Goal: Task Accomplishment & Management: Complete application form

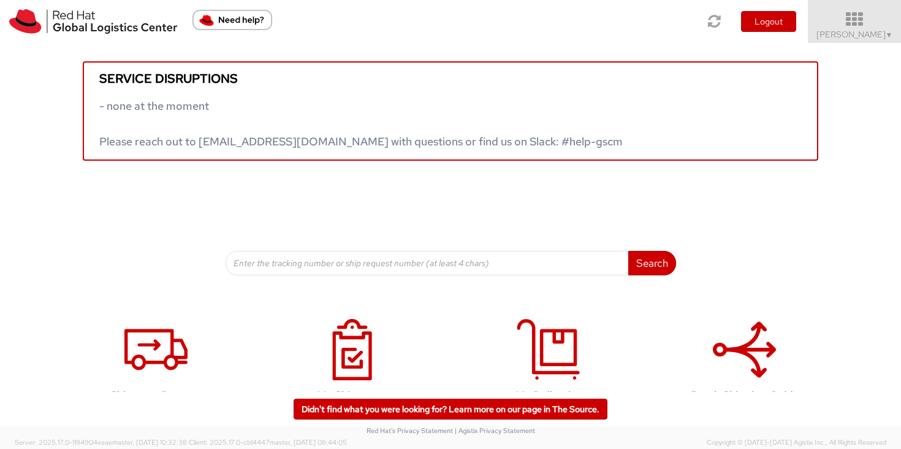
click at [860, 42] on link "Sally Chua ▼" at bounding box center [854, 21] width 93 height 43
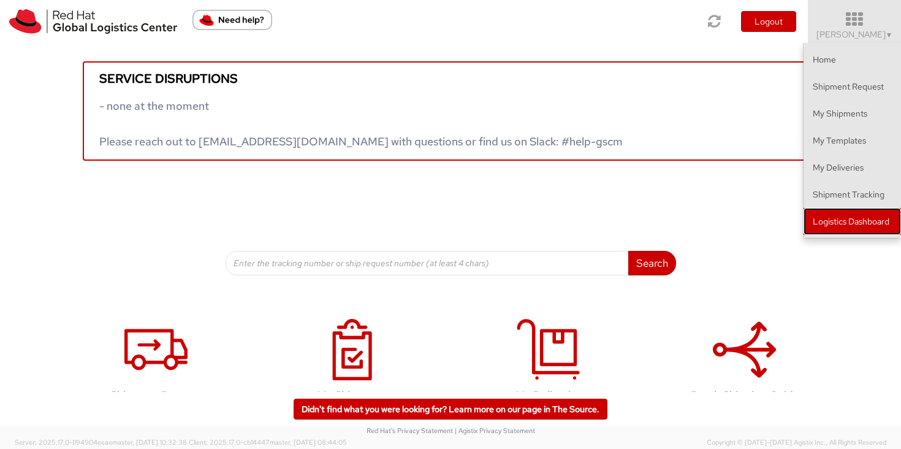
click at [861, 227] on link "Logistics Dashboard" at bounding box center [852, 221] width 97 height 27
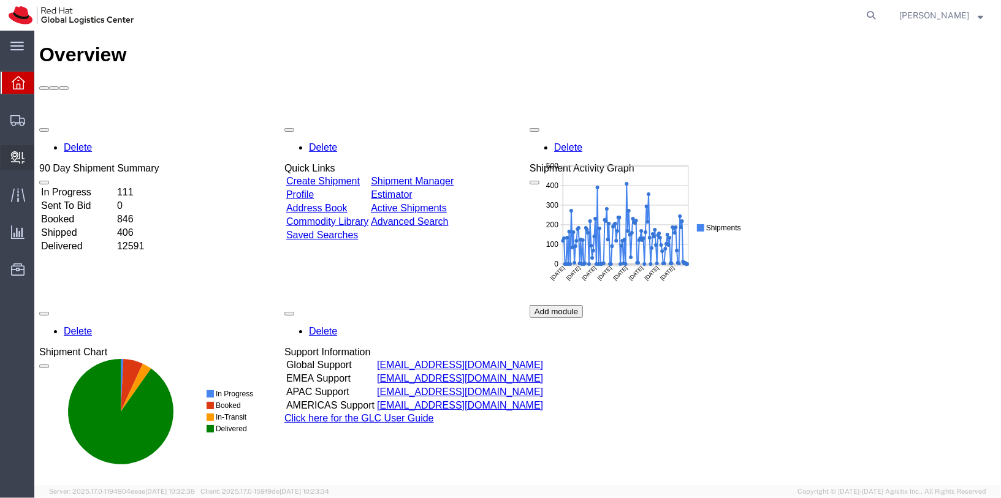
click at [0, 0] on span "Create Delivery" at bounding box center [0, 0] width 0 height 0
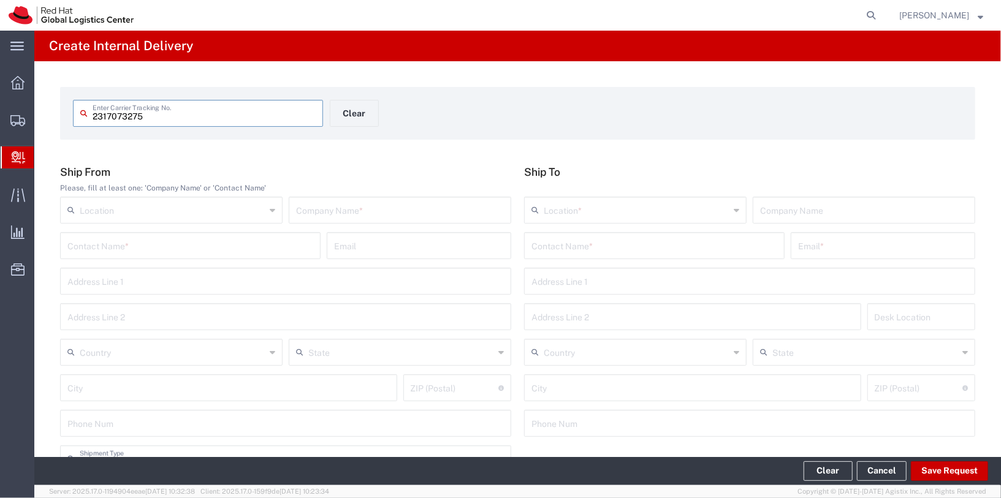
type input "2317073275"
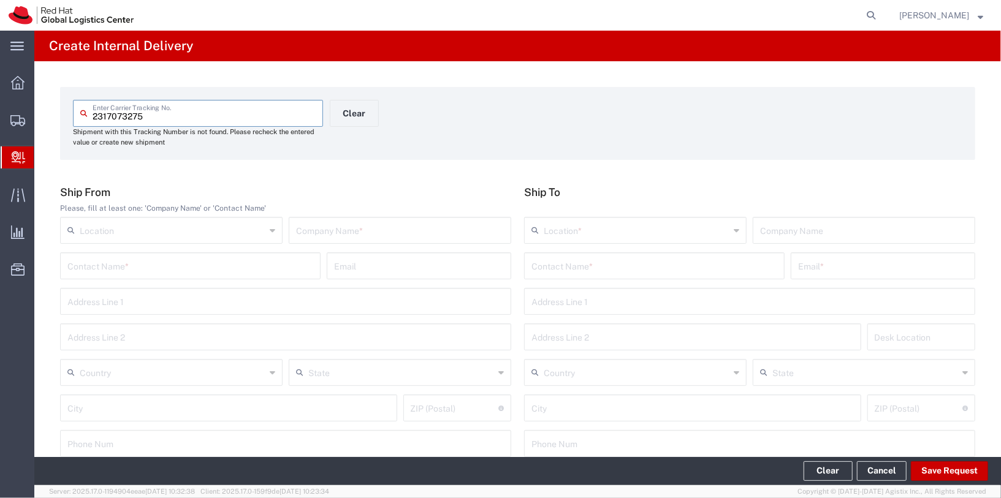
scroll to position [1, 0]
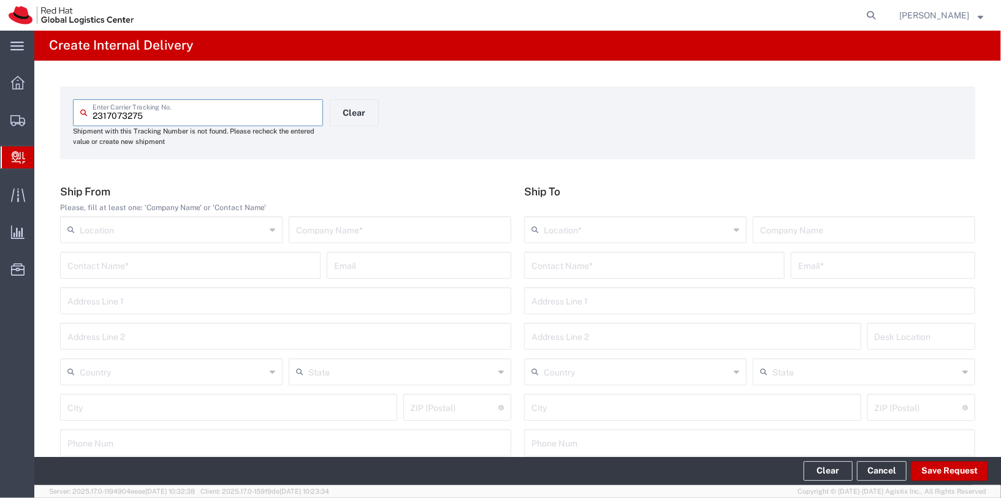
click at [394, 235] on input "text" at bounding box center [400, 228] width 208 height 21
type input "NextGen Project Management Systems"
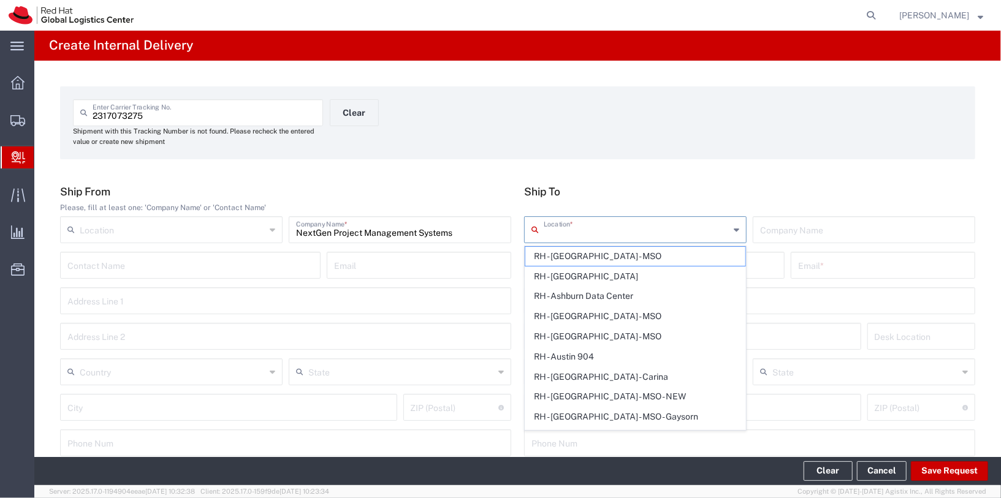
click at [560, 234] on input "text" at bounding box center [637, 228] width 186 height 21
type input "R"
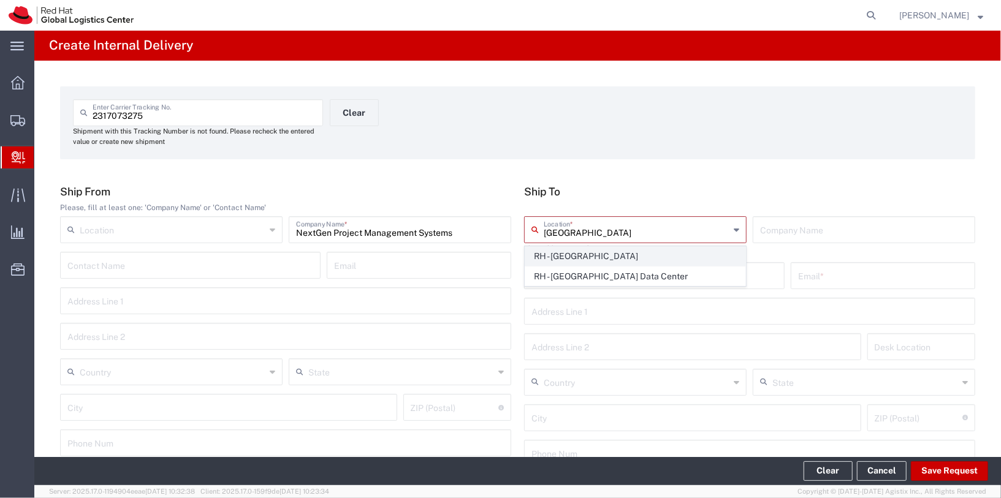
click at [600, 256] on span "RH - [GEOGRAPHIC_DATA]" at bounding box center [635, 256] width 220 height 19
type input "RH - [GEOGRAPHIC_DATA]"
type input "Red Hat Asia Pacific Pte Ltd"
type input "[STREET_ADDRESS]"
type input "CapitaSpring"
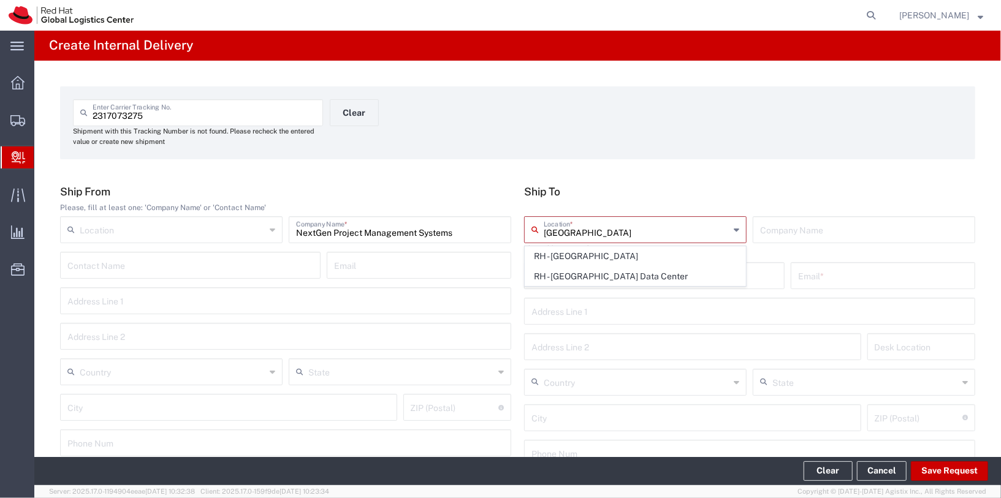
type input "[GEOGRAPHIC_DATA]"
type input "048948"
type input "65 6490 4200"
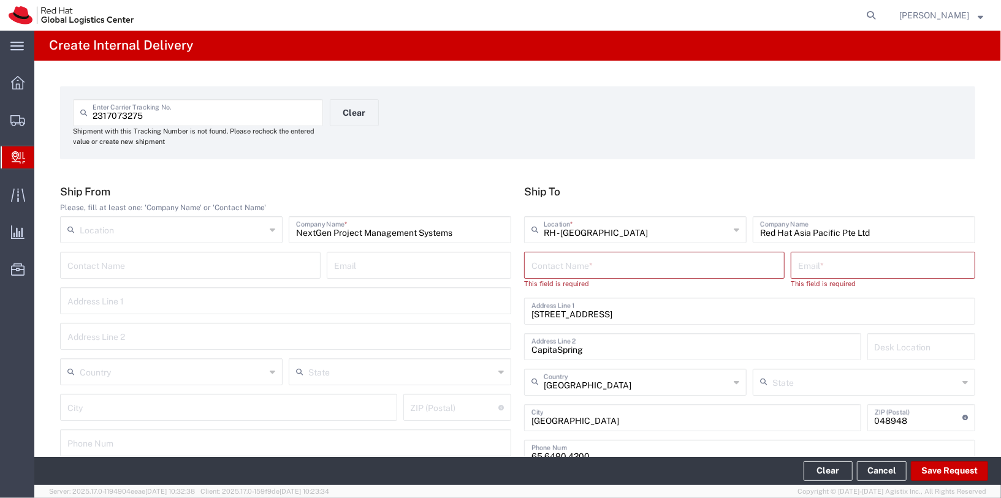
click at [631, 274] on input "text" at bounding box center [655, 264] width 246 height 21
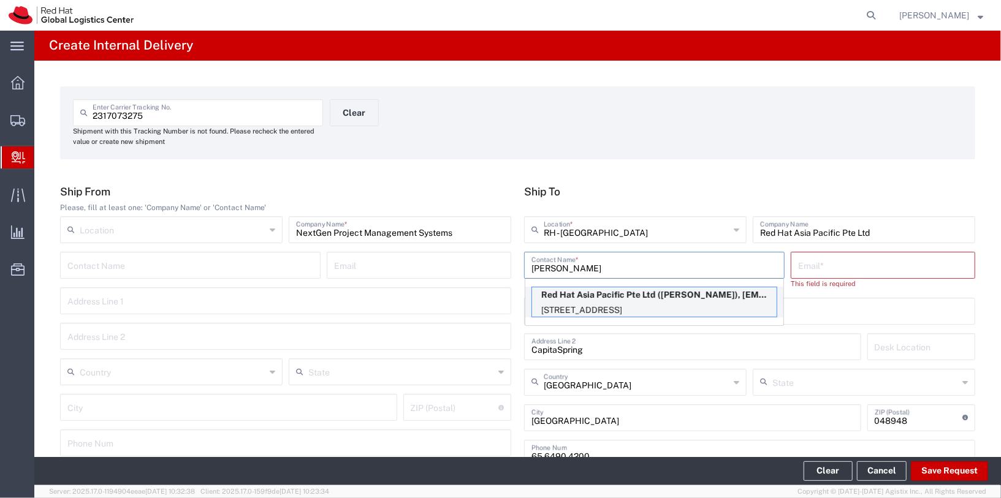
scroll to position [4, 0]
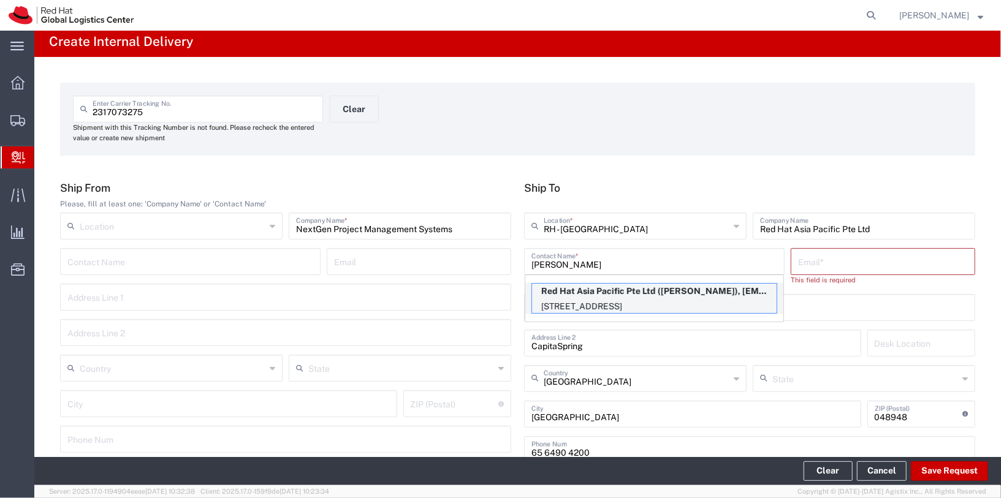
click at [722, 301] on p "88 Market Street, Level 45, CapitaSpring, FLEX, SINGAPORE, 048948, SG" at bounding box center [654, 306] width 245 height 15
type input "[PERSON_NAME]"
type input "[EMAIL_ADDRESS][DOMAIN_NAME]"
type input "FLEX"
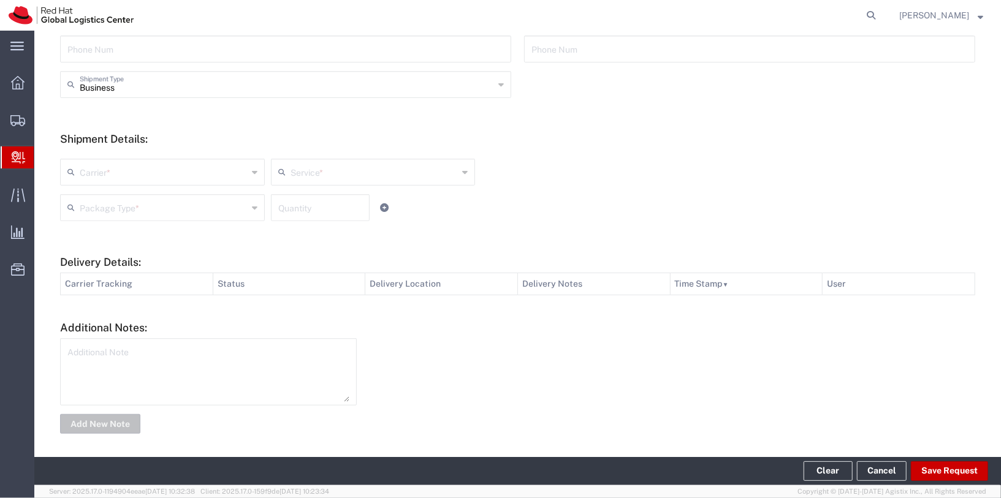
scroll to position [397, 0]
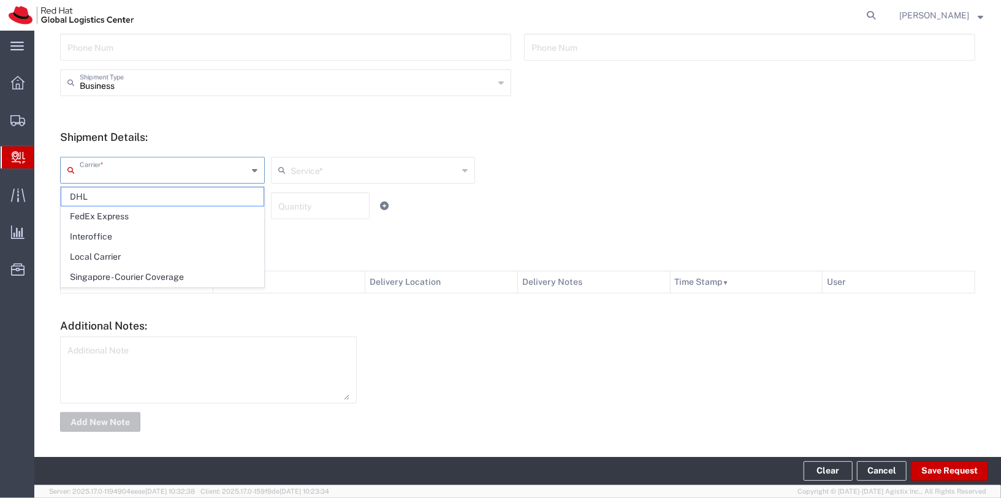
click at [204, 169] on input "text" at bounding box center [164, 169] width 168 height 21
click at [165, 262] on span "Local Carrier" at bounding box center [162, 257] width 202 height 19
type input "Local Carrier"
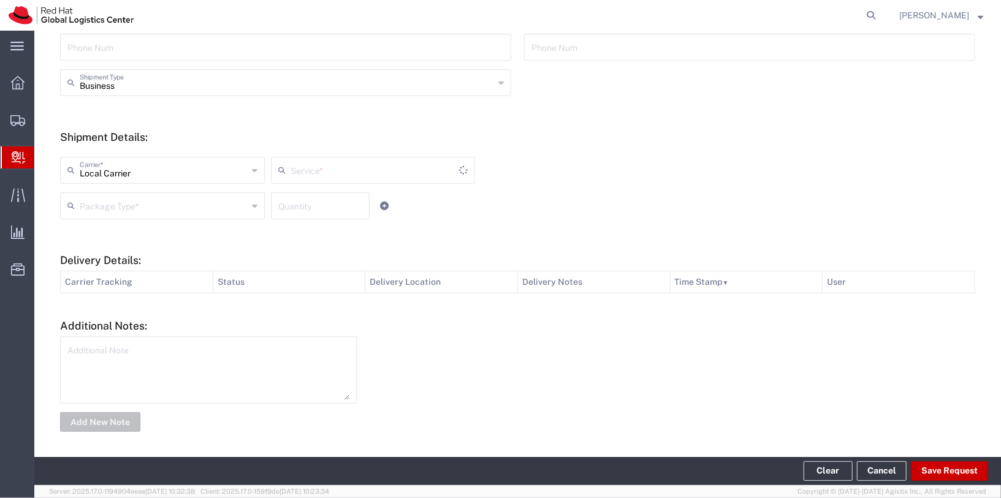
type input "Local_Ground"
click at [357, 175] on input "text" at bounding box center [375, 169] width 168 height 21
drag, startPoint x: 347, startPoint y: 199, endPoint x: 562, endPoint y: 221, distance: 215.8
click at [348, 199] on span "Local_Ground" at bounding box center [373, 197] width 202 height 19
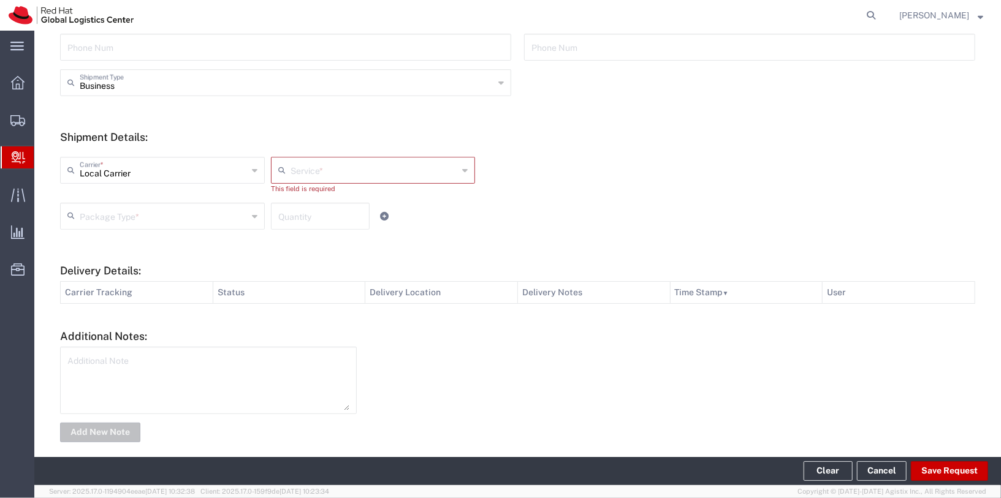
click at [592, 224] on div "Package Type * Case(s) Envelope PAK Skid(s) Your Packaging Quantity" at bounding box center [373, 221] width 632 height 36
drag, startPoint x: 209, startPoint y: 217, endPoint x: 212, endPoint y: 237, distance: 19.9
click at [209, 217] on input "text" at bounding box center [164, 215] width 168 height 21
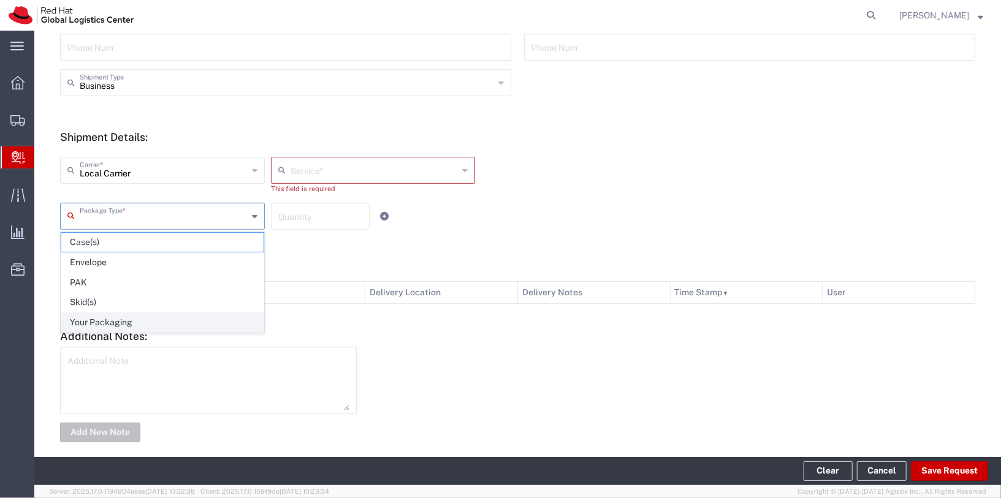
click at [213, 322] on span "Your Packaging" at bounding box center [162, 322] width 202 height 19
type input "Your Packaging"
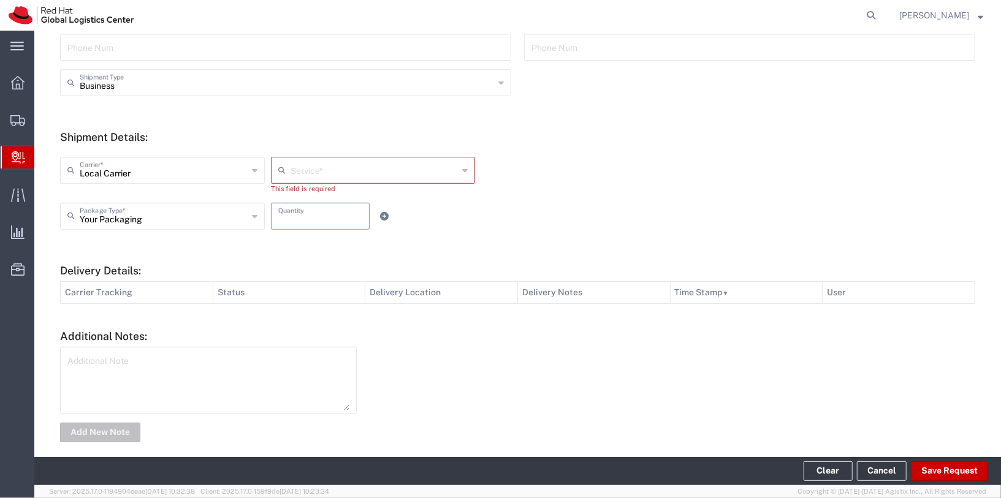
click at [344, 213] on input "number" at bounding box center [320, 215] width 85 height 21
type input "1"
drag, startPoint x: 578, startPoint y: 214, endPoint x: 532, endPoint y: 266, distance: 69.5
click at [578, 214] on div "Your Packaging Package Type * Case(s) Envelope PAK Skid(s) Your Packaging 1 Qua…" at bounding box center [373, 221] width 632 height 36
type input "Local_Ground"
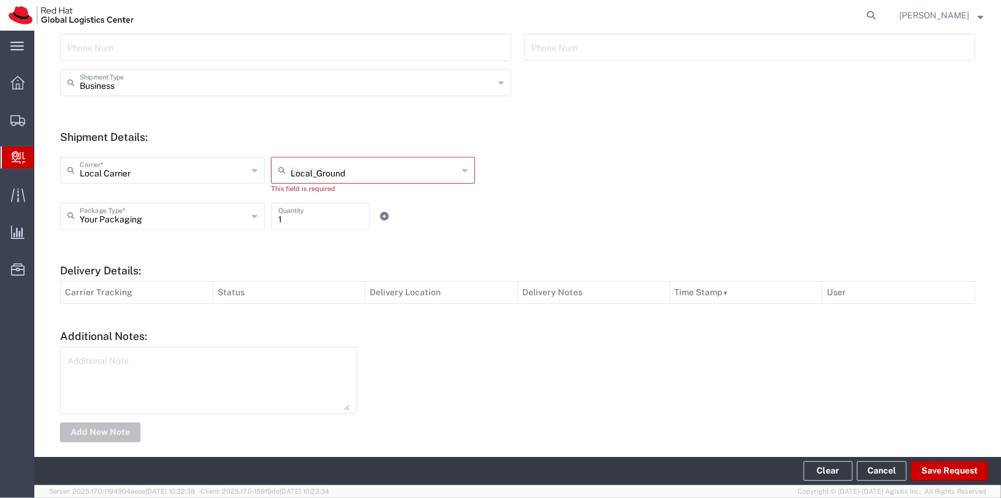
click at [357, 173] on input "Local_Ground" at bounding box center [375, 169] width 168 height 21
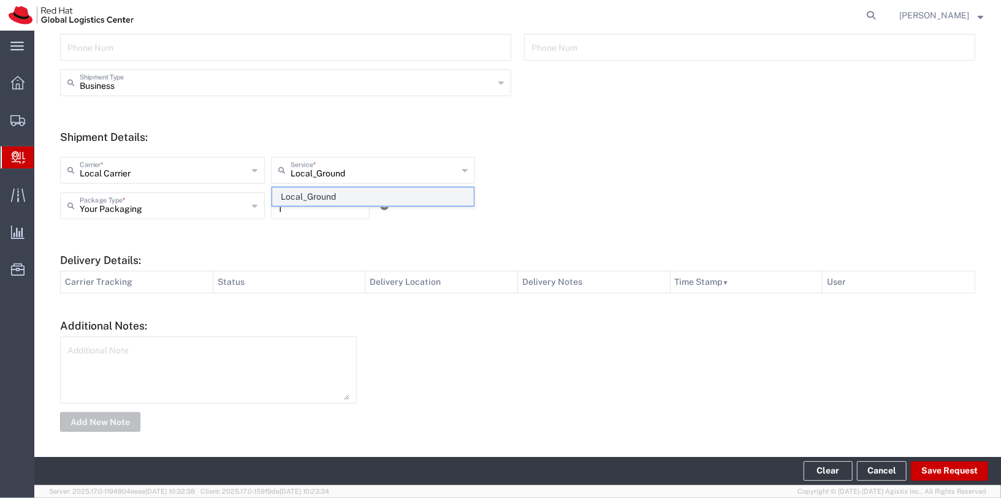
click at [351, 199] on span "Local_Ground" at bounding box center [373, 197] width 202 height 19
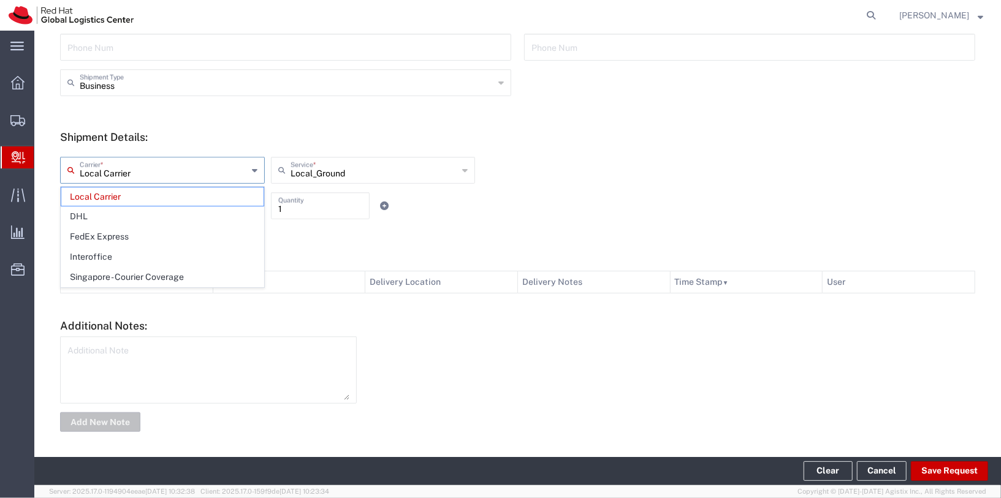
click at [216, 173] on input "Local Carrier" at bounding box center [164, 169] width 168 height 21
drag, startPoint x: 150, startPoint y: 211, endPoint x: 226, endPoint y: 214, distance: 76.1
click at [150, 211] on span "DHL" at bounding box center [162, 216] width 202 height 19
type input "DHL"
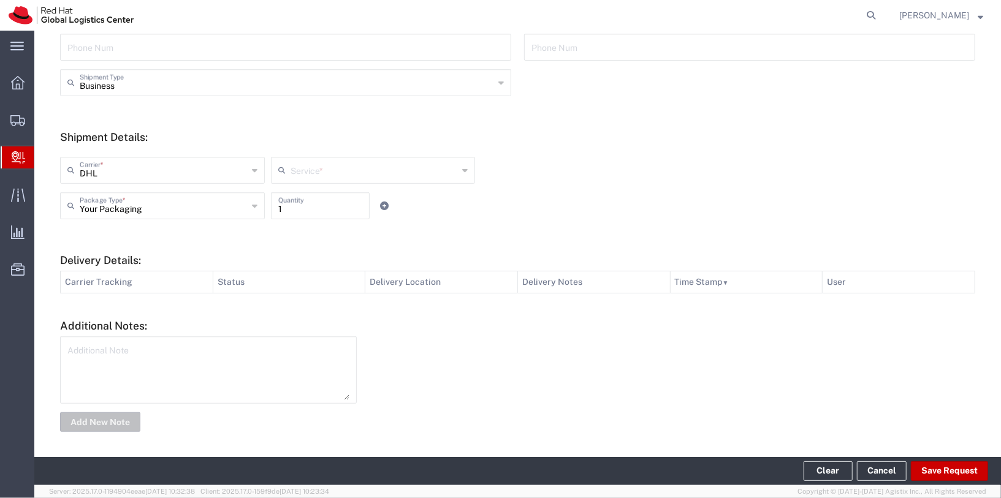
click at [384, 178] on input "text" at bounding box center [375, 169] width 168 height 21
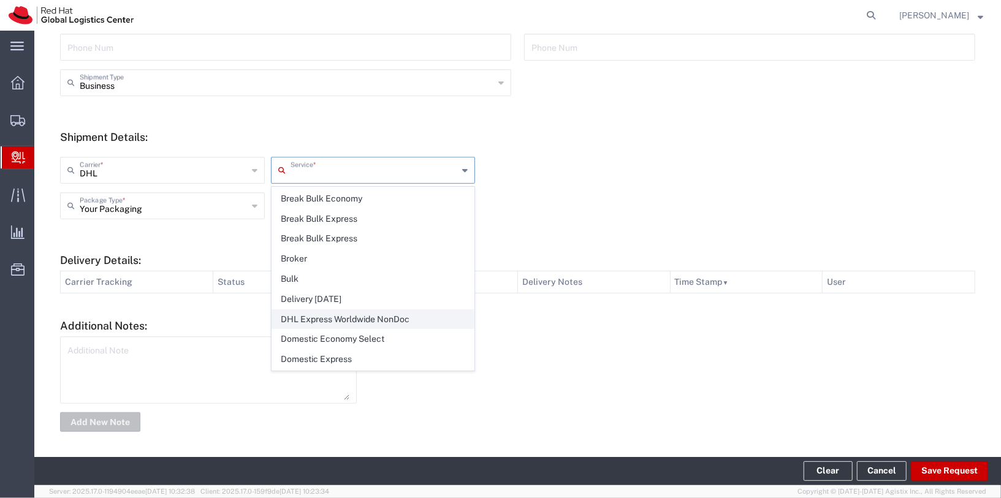
scroll to position [183, 0]
click at [399, 307] on span "DHL Express Worldwide NonDoc" at bounding box center [373, 316] width 202 height 19
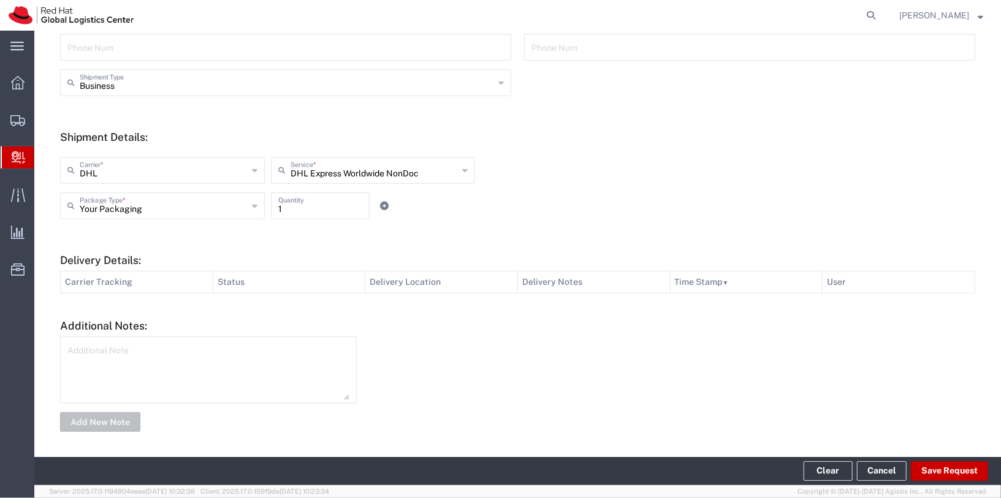
type input "DHL Express Worldwide NonDoc"
click at [387, 167] on input "DHL Express Worldwide NonDoc" at bounding box center [375, 169] width 168 height 21
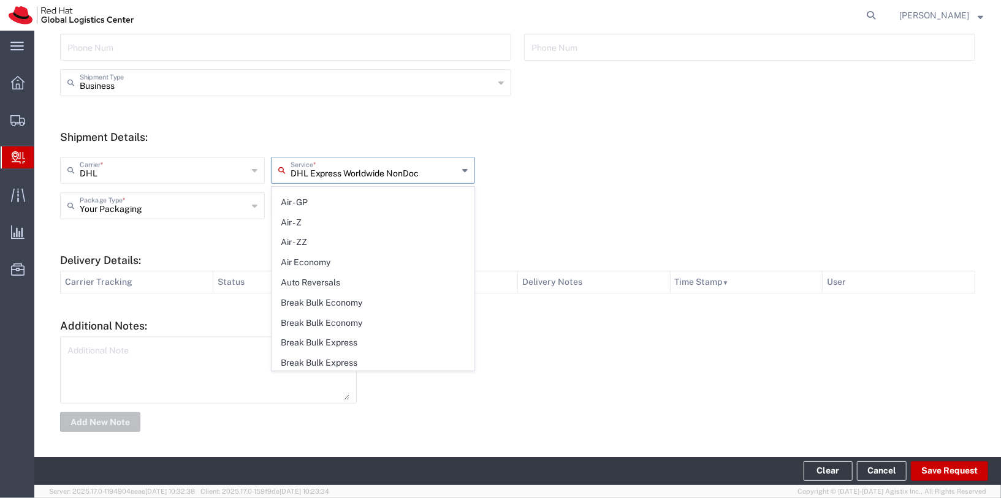
scroll to position [0, 0]
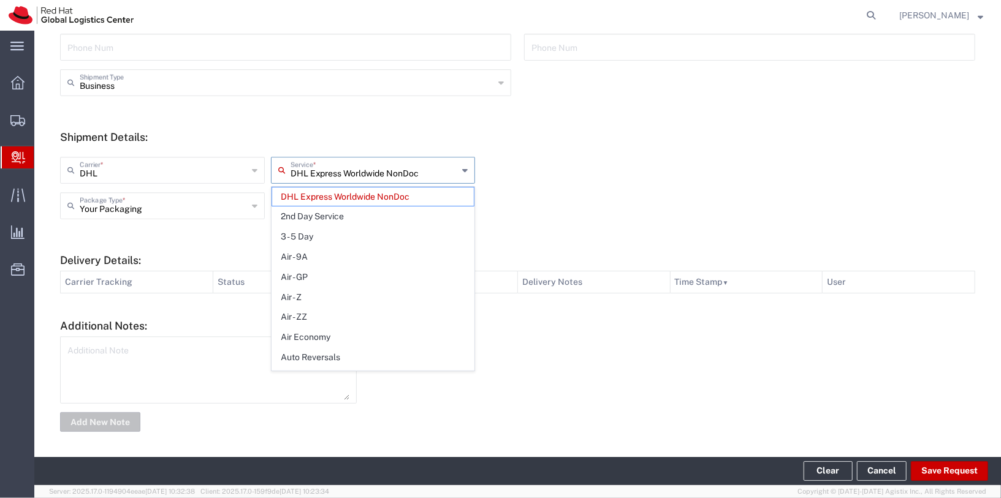
click at [585, 229] on form "Ship From Please, fill at least one: 'Company Name' or 'Contact Name' Location …" at bounding box center [517, 112] width 915 height 646
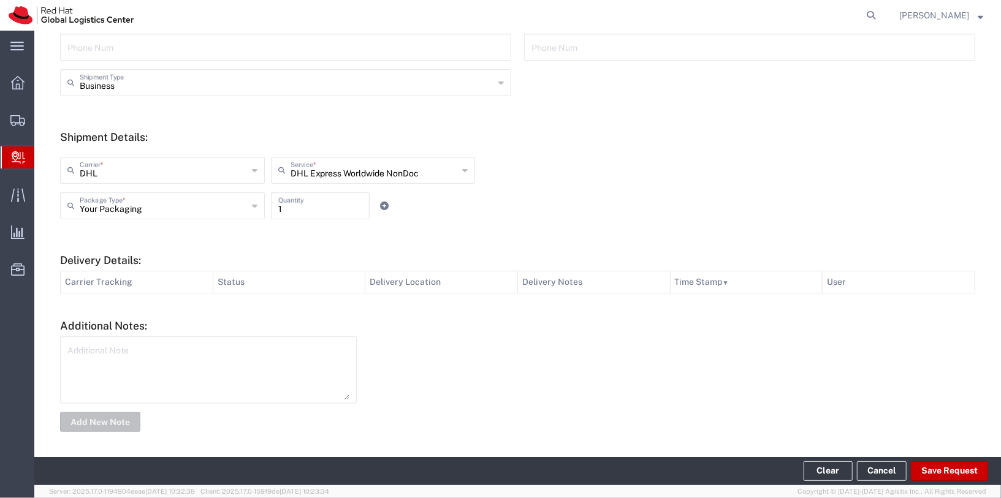
click at [582, 371] on div at bounding box center [672, 385] width 619 height 96
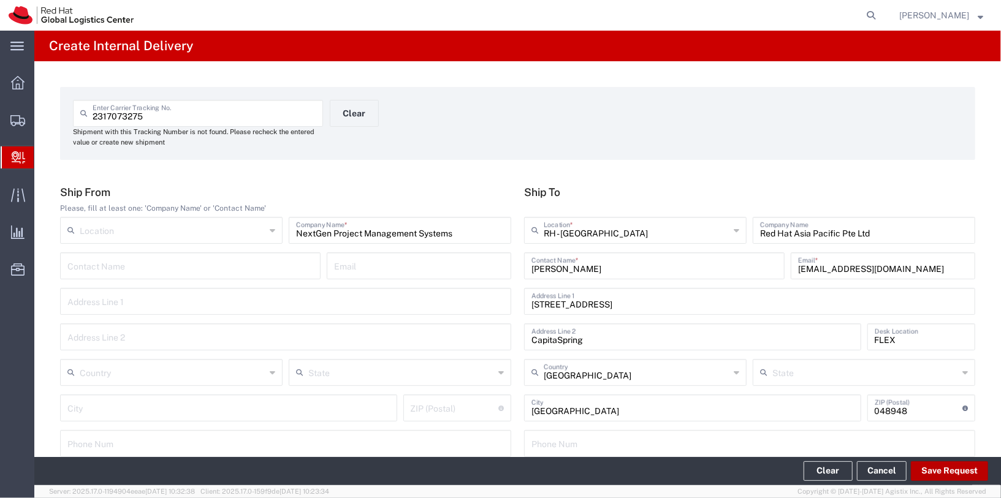
click at [931, 473] on button "Save Request" at bounding box center [949, 472] width 77 height 20
type input "NextGen Project Management Systems"
type input "[GEOGRAPHIC_DATA]"
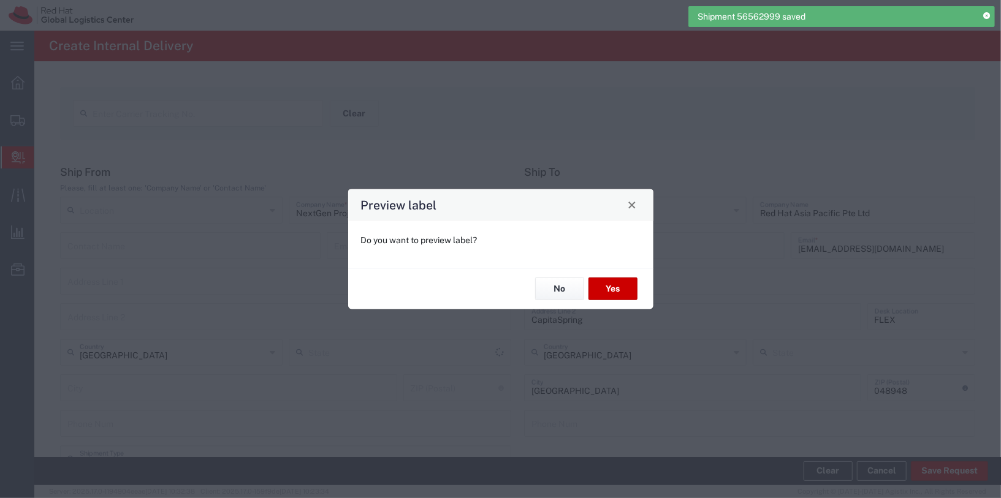
type input "Your Packaging"
type input "Express Worldwide"
click at [609, 294] on button "Yes" at bounding box center [613, 289] width 49 height 23
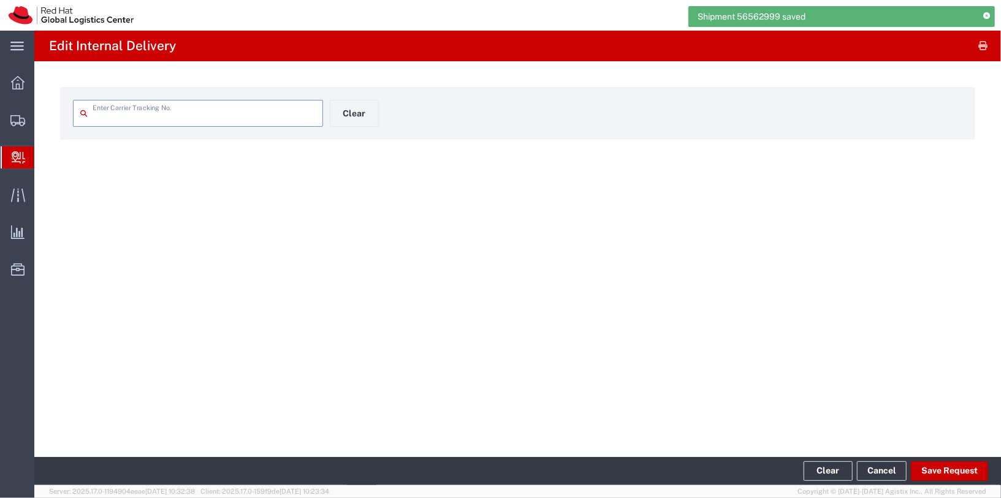
type input "2317073275"
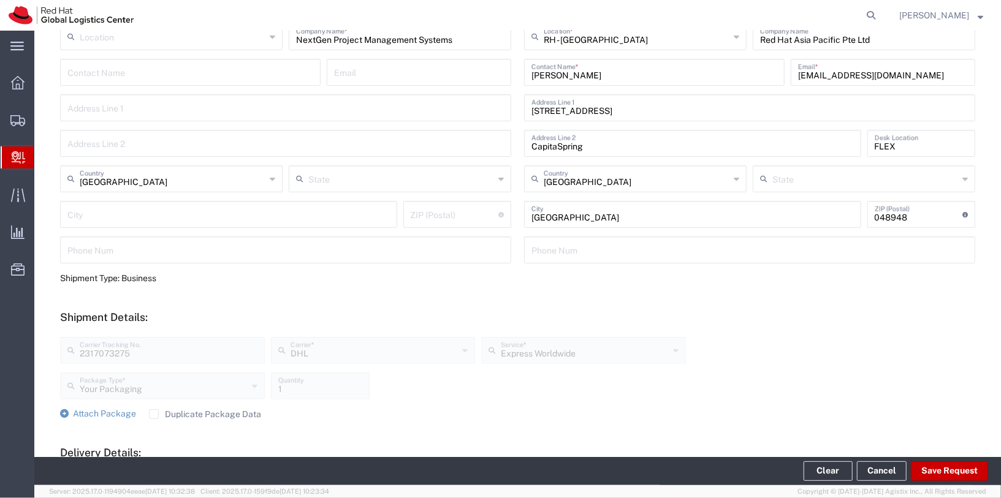
scroll to position [176, 0]
drag, startPoint x: 595, startPoint y: 75, endPoint x: 503, endPoint y: 73, distance: 91.4
click at [500, 75] on div "Ship From Please, fill at least one: 'Company Name' or 'Contact Name' Location …" at bounding box center [518, 130] width 928 height 280
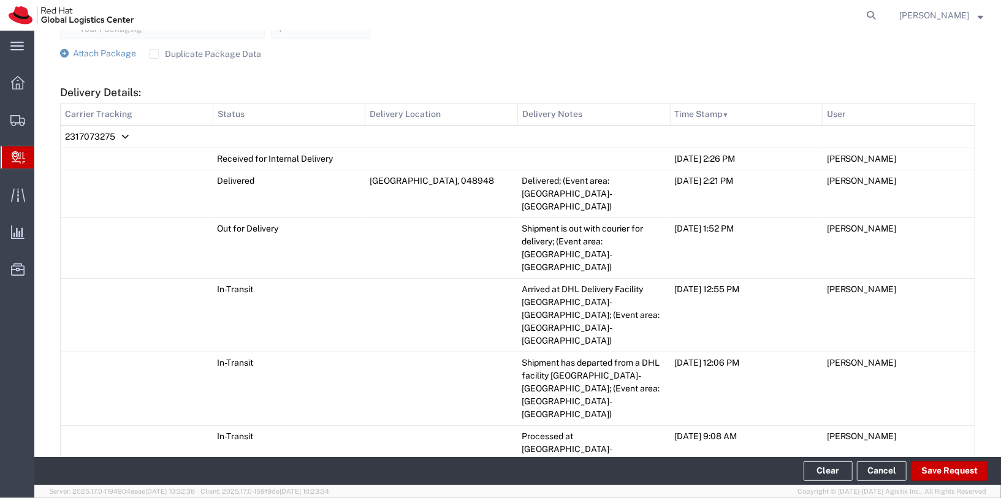
scroll to position [536, 0]
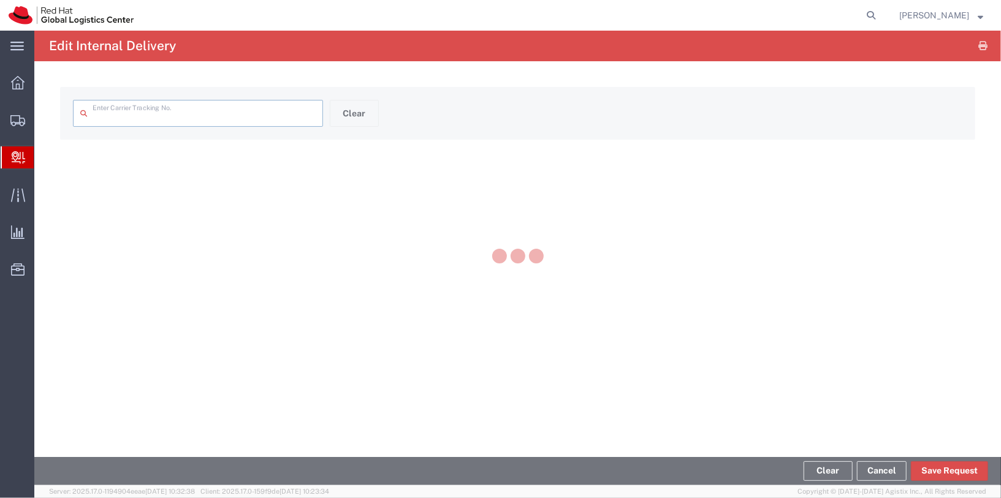
type input "2317073275"
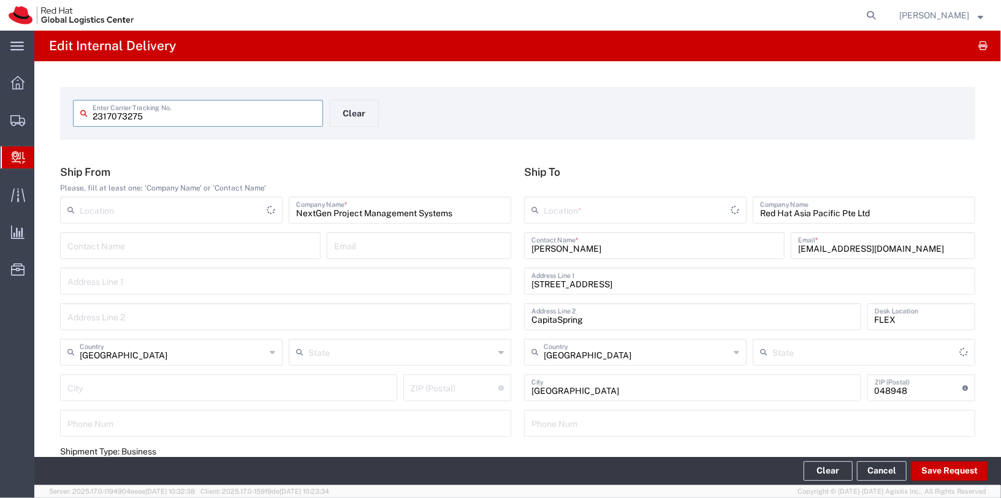
type input "Your Packaging"
type input "Express Worldwide"
type input "DHL"
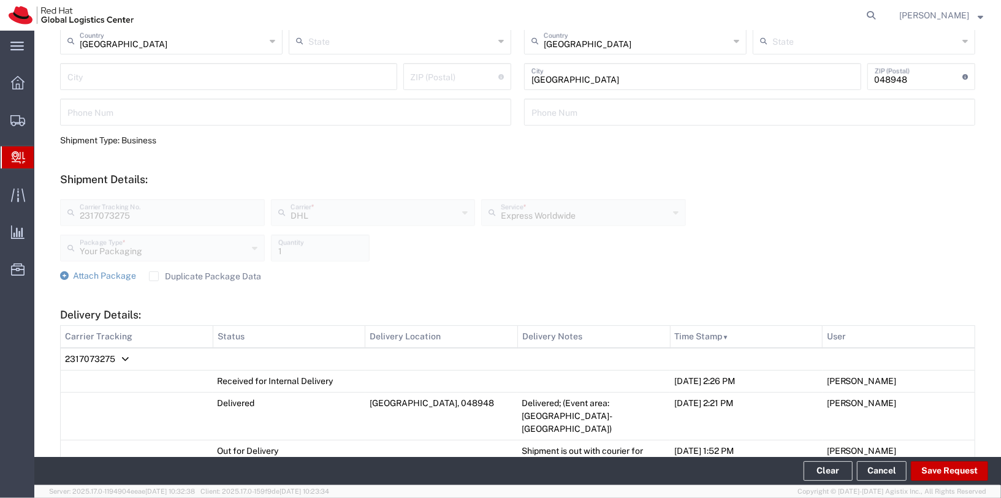
scroll to position [323, 0]
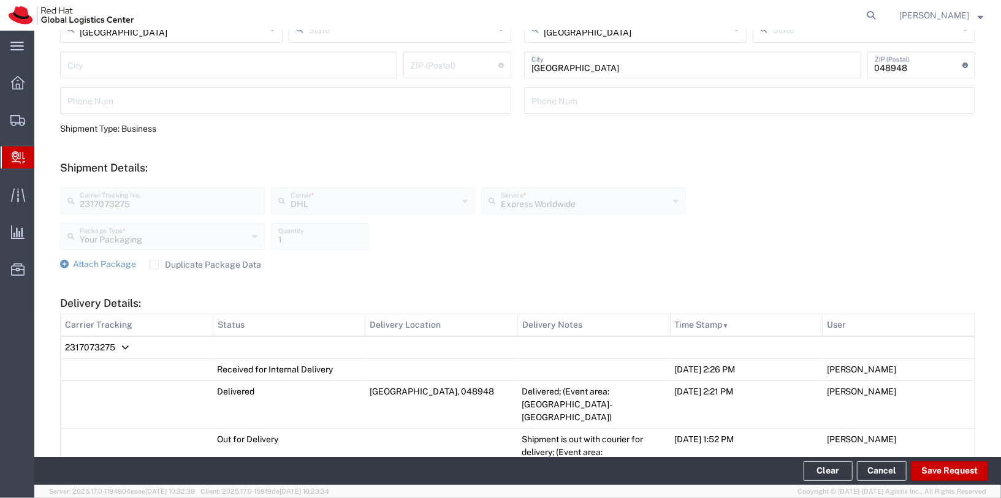
type input "RH - Singapore"
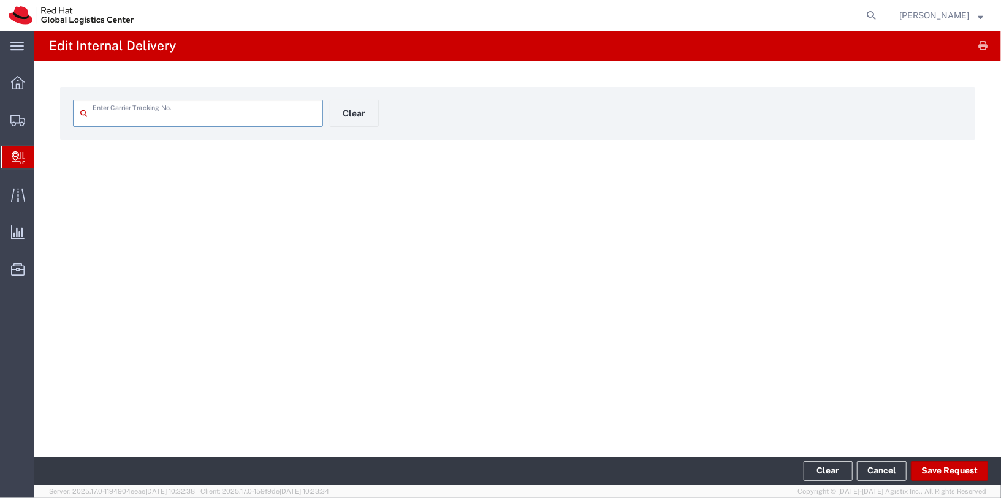
type input "2317073275"
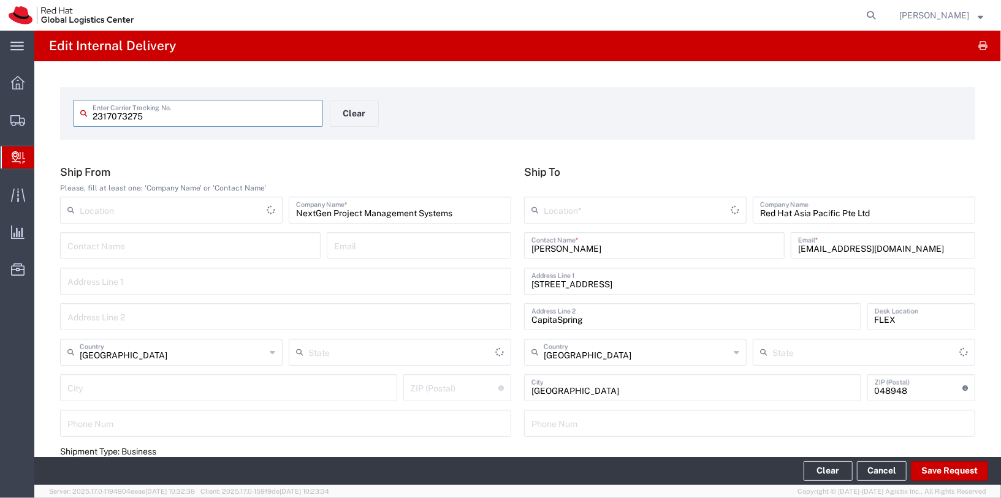
type input "Your Packaging"
type input "Express Worldwide"
type input "DHL"
type input "RH - [GEOGRAPHIC_DATA]"
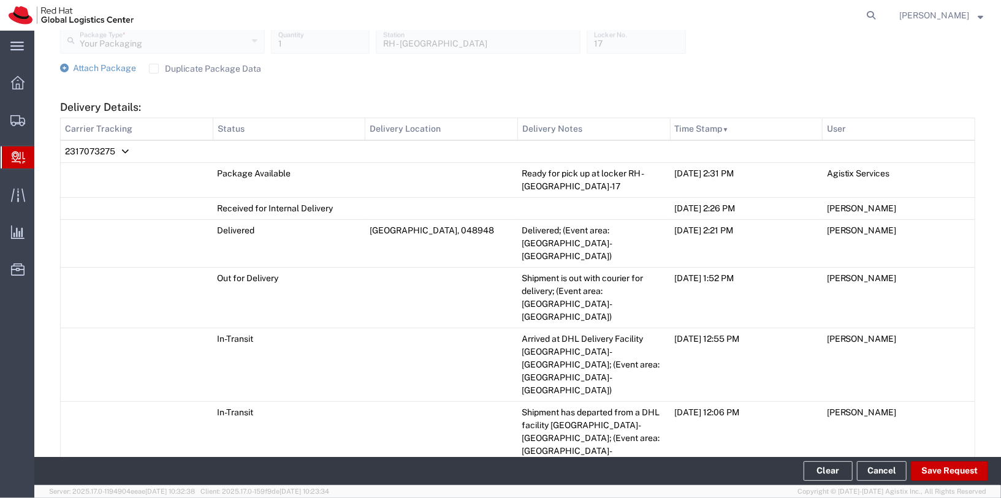
scroll to position [486, 0]
